Goal: Transaction & Acquisition: Subscribe to service/newsletter

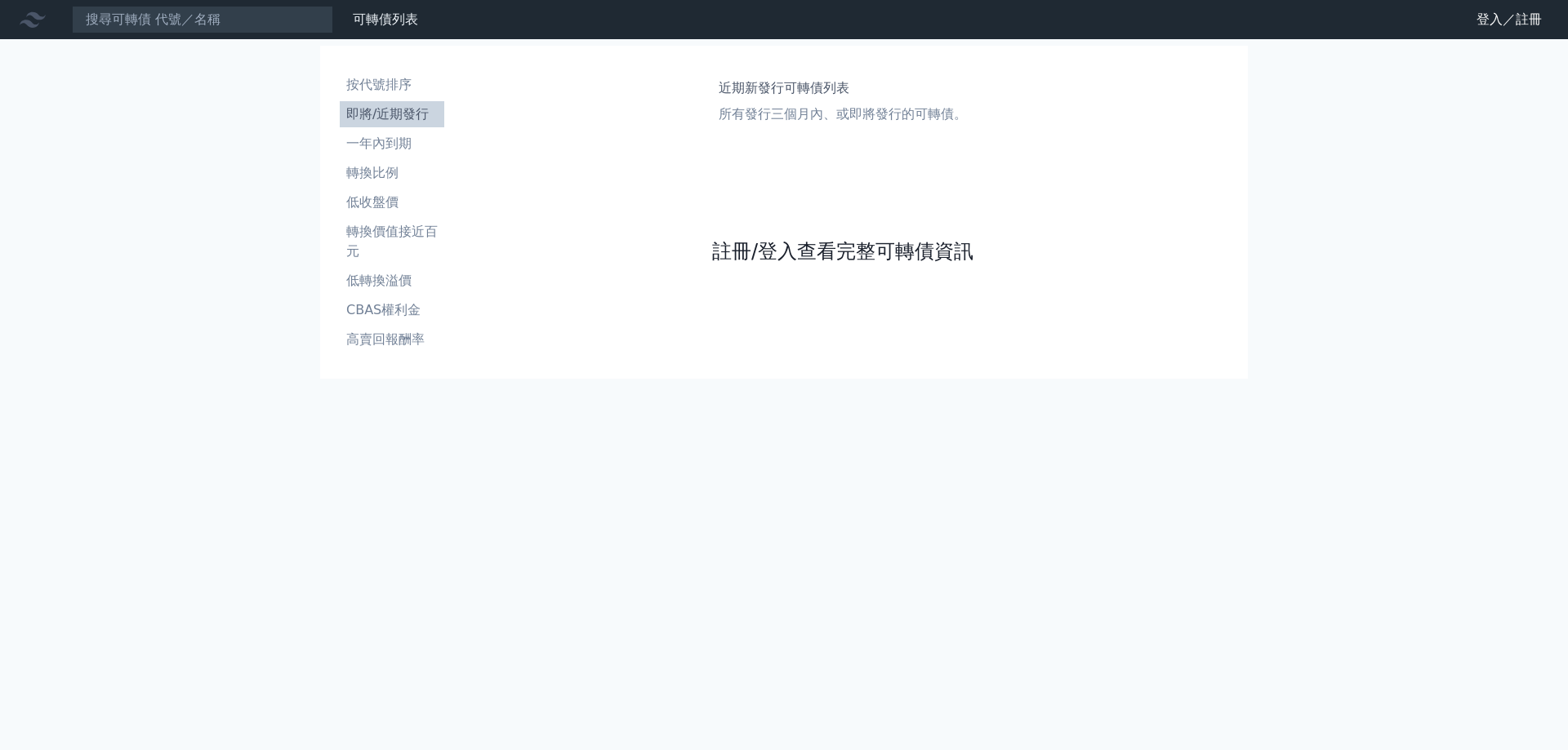
click at [879, 253] on link "註冊/登入查看完整可轉債資訊" at bounding box center [843, 251] width 261 height 26
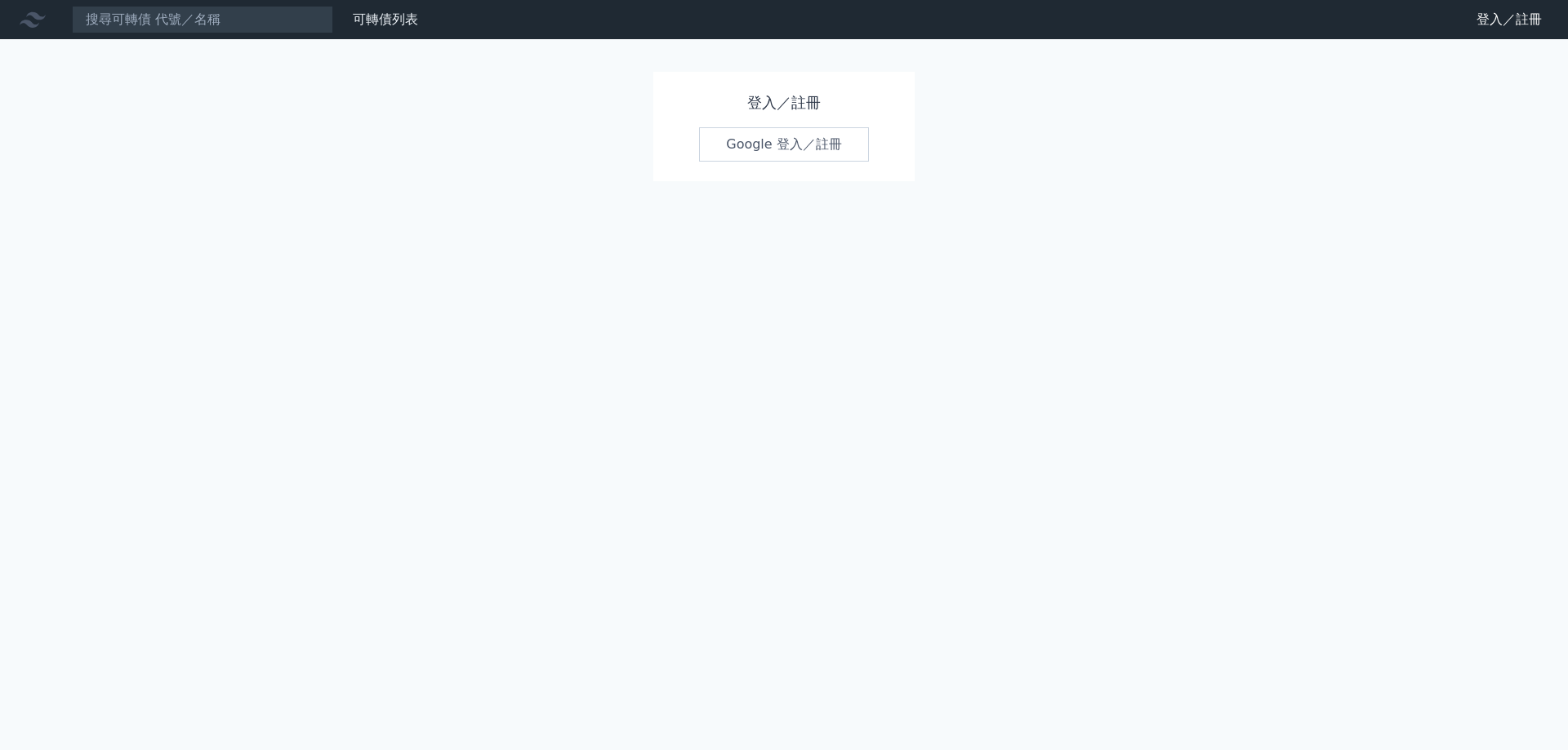
click at [835, 153] on link "Google 登入／註冊" at bounding box center [783, 144] width 170 height 34
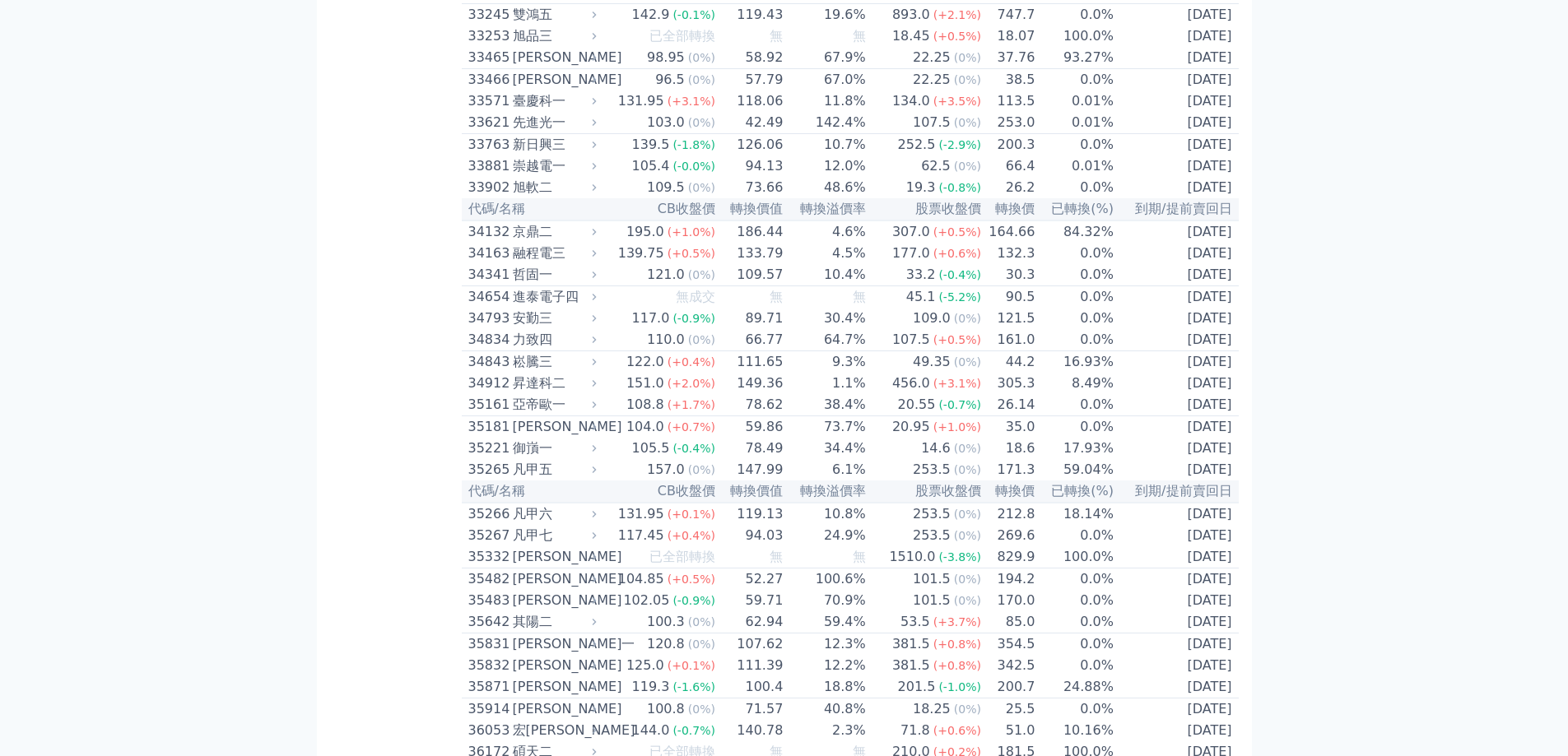
scroll to position [3209, 0]
